Goal: Task Accomplishment & Management: Manage account settings

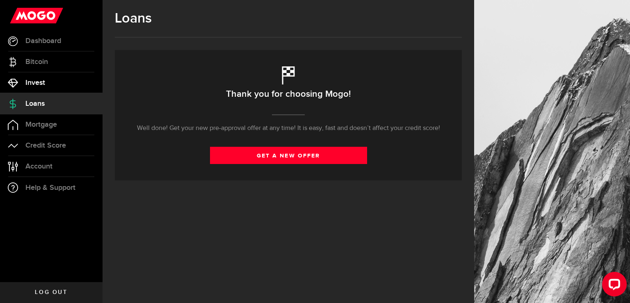
click at [49, 87] on link "Invest" at bounding box center [51, 83] width 103 height 21
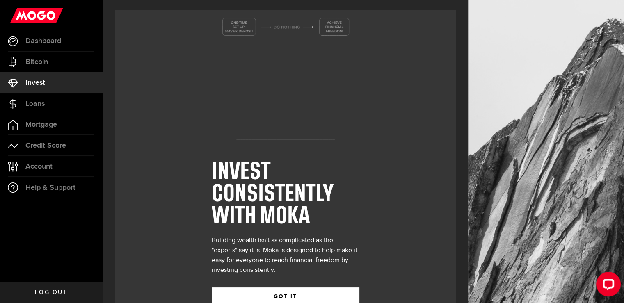
scroll to position [25, 0]
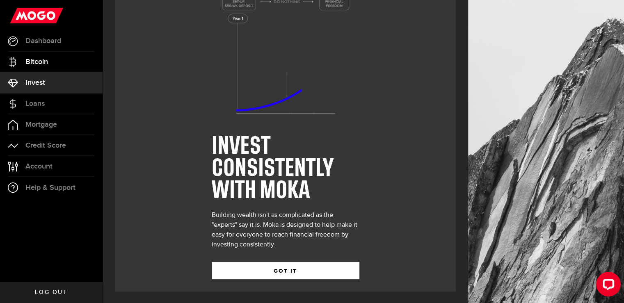
click at [36, 62] on span "Bitcoin" at bounding box center [36, 61] width 23 height 7
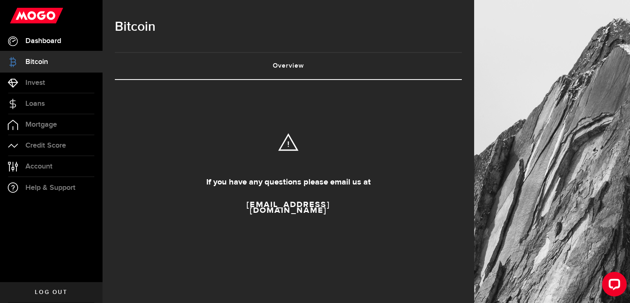
click at [41, 40] on span "Dashboard" at bounding box center [43, 40] width 36 height 7
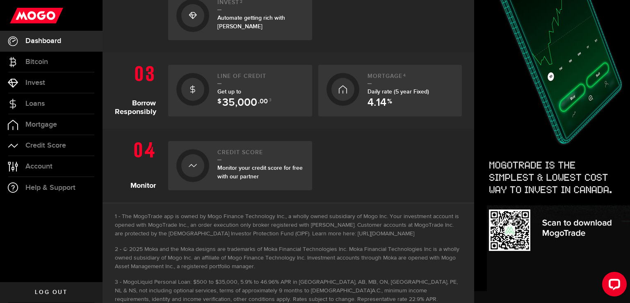
scroll to position [382, 0]
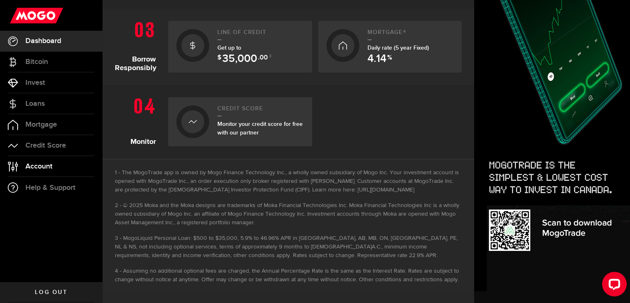
click at [44, 169] on span "Account" at bounding box center [38, 166] width 27 height 7
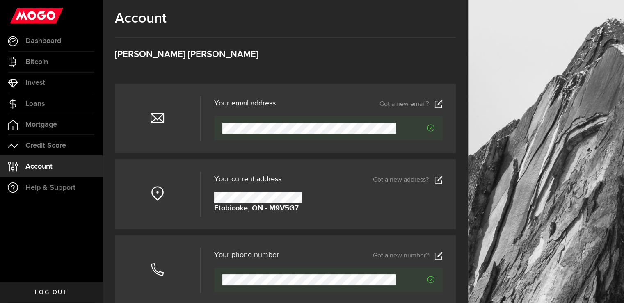
click at [442, 180] on icon at bounding box center [439, 180] width 8 height 8
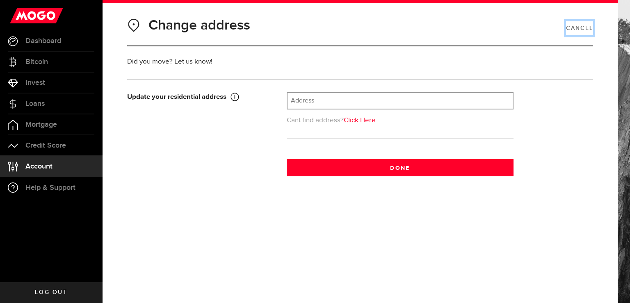
click at [570, 24] on link "Cancel" at bounding box center [579, 28] width 27 height 14
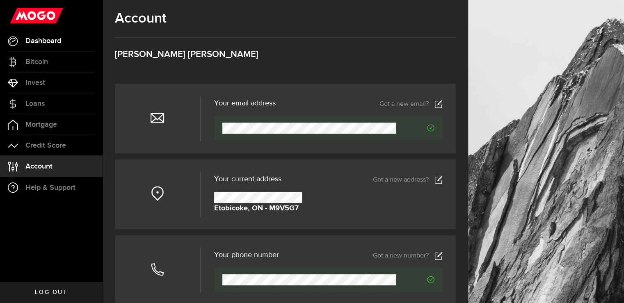
click at [60, 41] on span "Dashboard" at bounding box center [43, 40] width 36 height 7
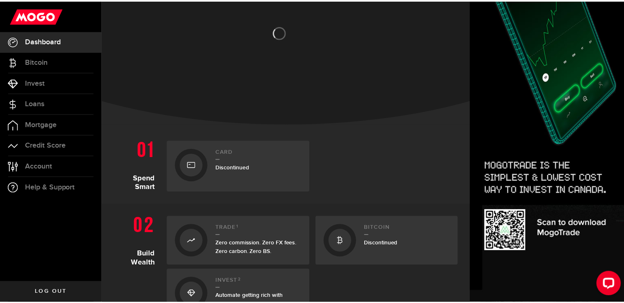
scroll to position [164, 0]
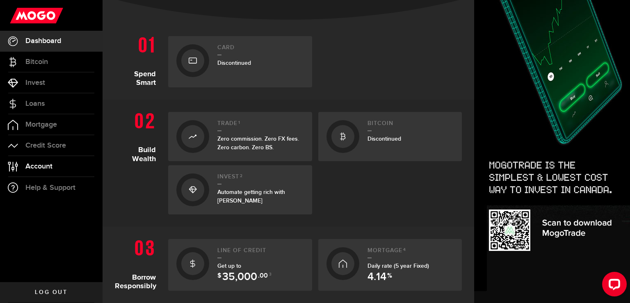
click at [40, 171] on link "Account Compte" at bounding box center [51, 166] width 103 height 21
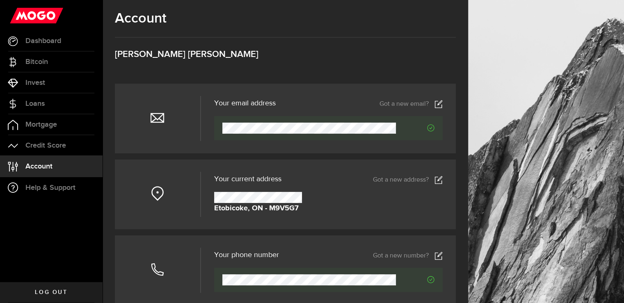
click at [439, 105] on link "Got a new email?" at bounding box center [411, 104] width 63 height 8
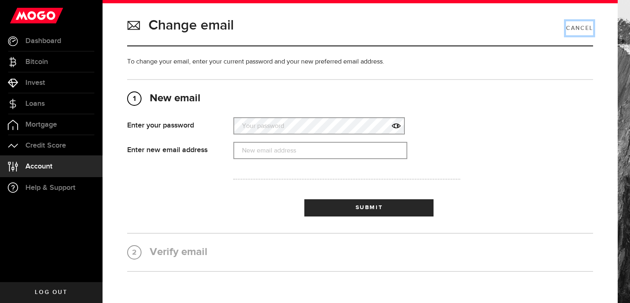
click at [578, 29] on link "Cancel" at bounding box center [579, 28] width 27 height 14
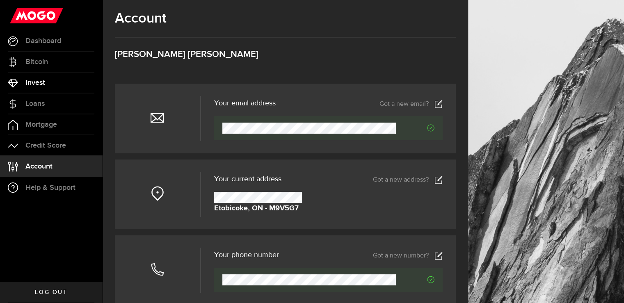
click at [49, 81] on link "Invest" at bounding box center [51, 83] width 103 height 21
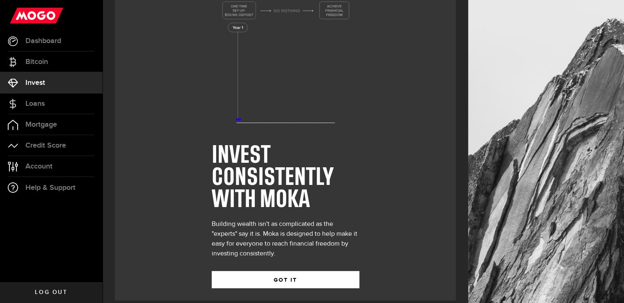
scroll to position [25, 0]
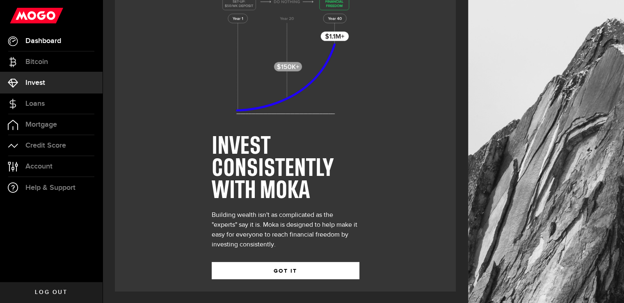
click at [45, 41] on span "Dashboard" at bounding box center [43, 40] width 36 height 7
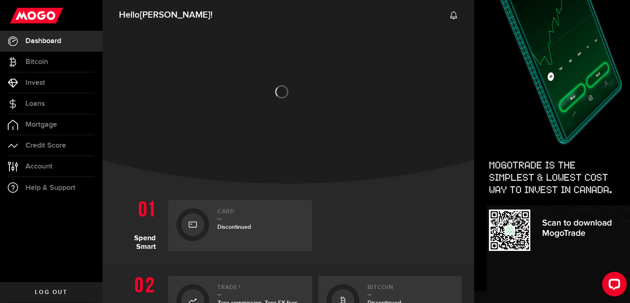
click at [45, 15] on use at bounding box center [36, 16] width 53 height 16
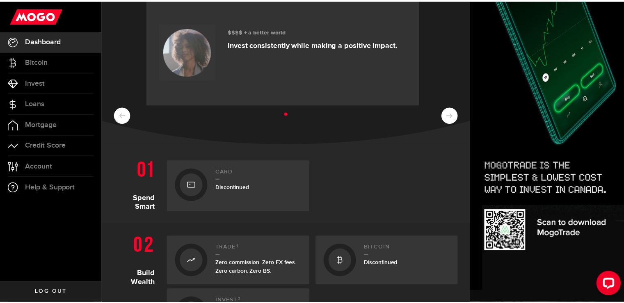
scroll to position [164, 0]
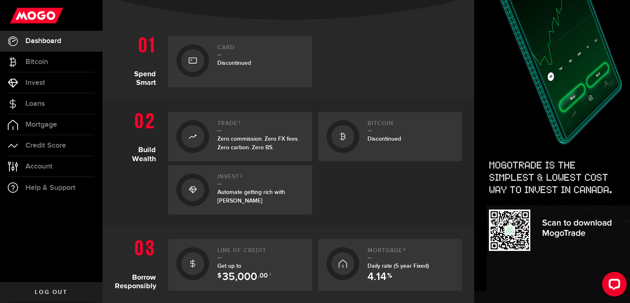
click at [233, 59] on div "Discontinued" at bounding box center [261, 63] width 87 height 9
click at [194, 57] on icon at bounding box center [193, 60] width 8 height 13
click at [253, 191] on span "Automate getting rich with [PERSON_NAME]" at bounding box center [252, 197] width 68 height 16
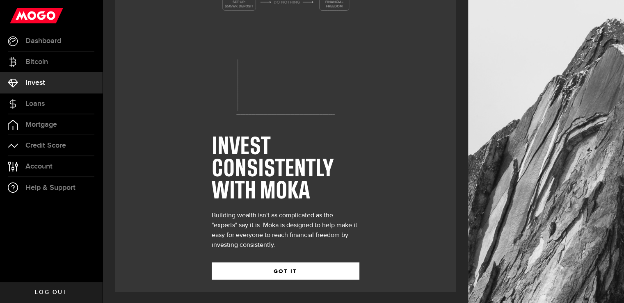
scroll to position [25, 0]
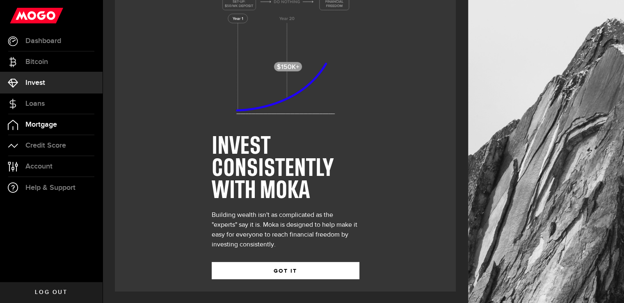
click at [60, 128] on link "Mortgage" at bounding box center [51, 125] width 103 height 21
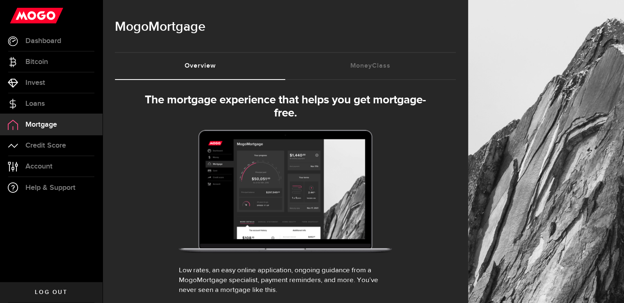
select select "3knYdhfXw4iYoq2m0WGQES"
click at [58, 146] on span "Credit Score" at bounding box center [45, 145] width 41 height 7
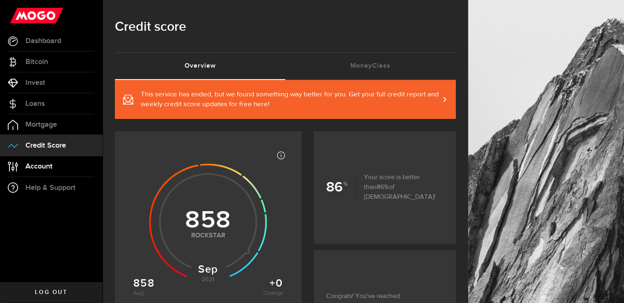
click at [45, 172] on link "Account Compte" at bounding box center [51, 166] width 103 height 21
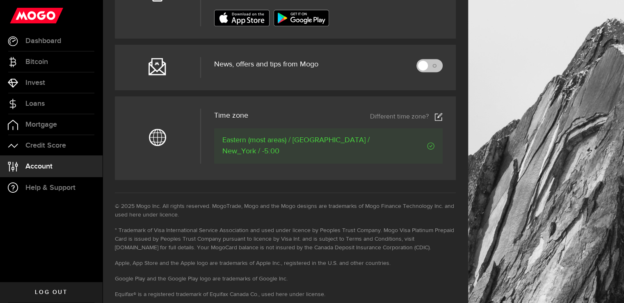
scroll to position [388, 0]
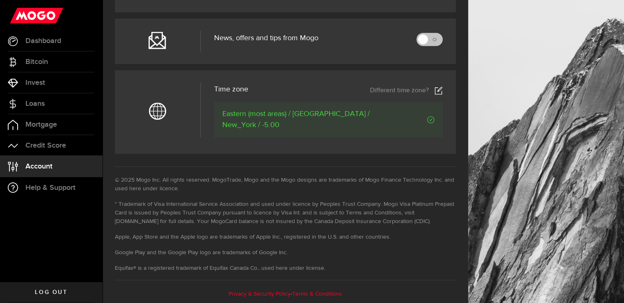
drag, startPoint x: 51, startPoint y: 289, endPoint x: 59, endPoint y: 292, distance: 8.3
click at [51, 290] on span "Log out" at bounding box center [51, 293] width 32 height 6
